Goal: Task Accomplishment & Management: Use online tool/utility

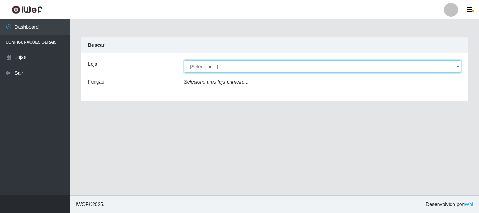
click at [459, 64] on select "[Selecione...] [GEOGRAPHIC_DATA] [GEOGRAPHIC_DATA]" at bounding box center [323, 66] width 278 height 12
select select "64"
click at [184, 60] on select "[Selecione...] [GEOGRAPHIC_DATA] [GEOGRAPHIC_DATA]" at bounding box center [323, 66] width 278 height 12
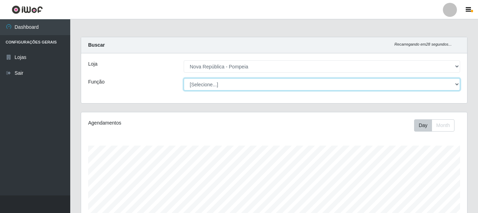
click at [459, 84] on select "[Selecione...] Balconista Operador de Caixa Recepcionista Repositor" at bounding box center [322, 84] width 276 height 12
select select "22"
click at [184, 78] on select "[Selecione...] Balconista Operador de Caixa Recepcionista Repositor" at bounding box center [322, 84] width 276 height 12
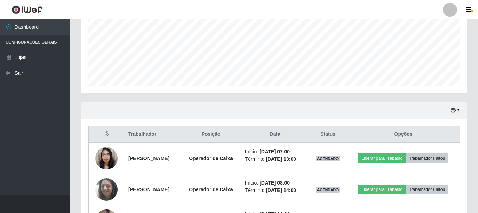
scroll to position [175, 0]
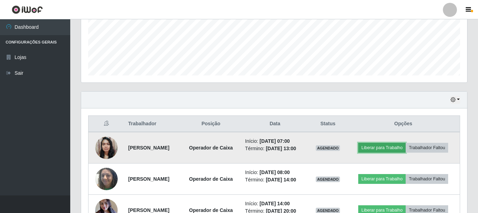
click at [405, 143] on button "Liberar para Trabalho" at bounding box center [381, 148] width 47 height 10
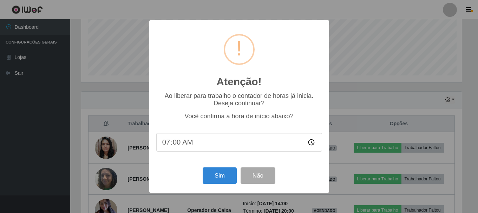
scroll to position [146, 382]
click at [210, 182] on button "Sim" at bounding box center [220, 175] width 34 height 16
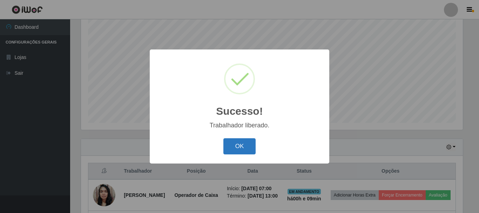
click at [252, 145] on button "OK" at bounding box center [240, 146] width 33 height 16
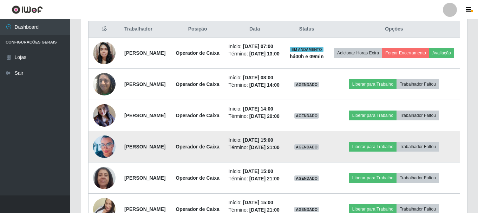
scroll to position [268, 0]
